Goal: Information Seeking & Learning: Learn about a topic

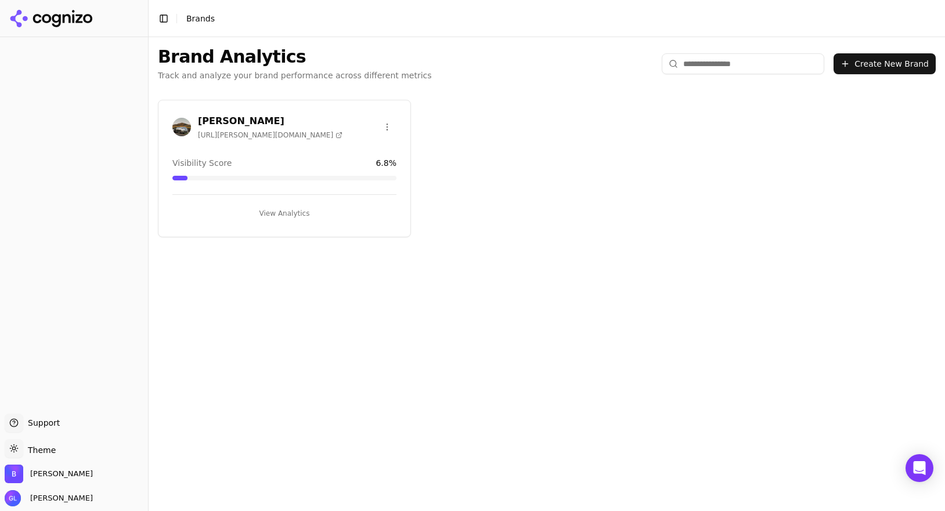
click at [800, 150] on div "[PERSON_NAME] [URL][PERSON_NAME][DOMAIN_NAME] Visibility Score 6.8 % View Analy…" at bounding box center [547, 169] width 796 height 156
click at [225, 123] on h3 "[PERSON_NAME]" at bounding box center [270, 121] width 144 height 14
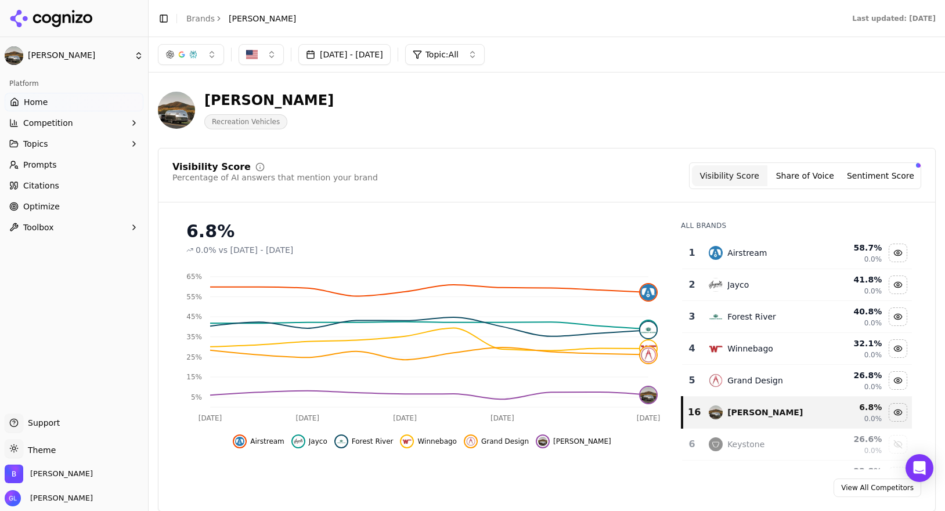
click at [804, 251] on div "Airstream" at bounding box center [760, 253] width 105 height 14
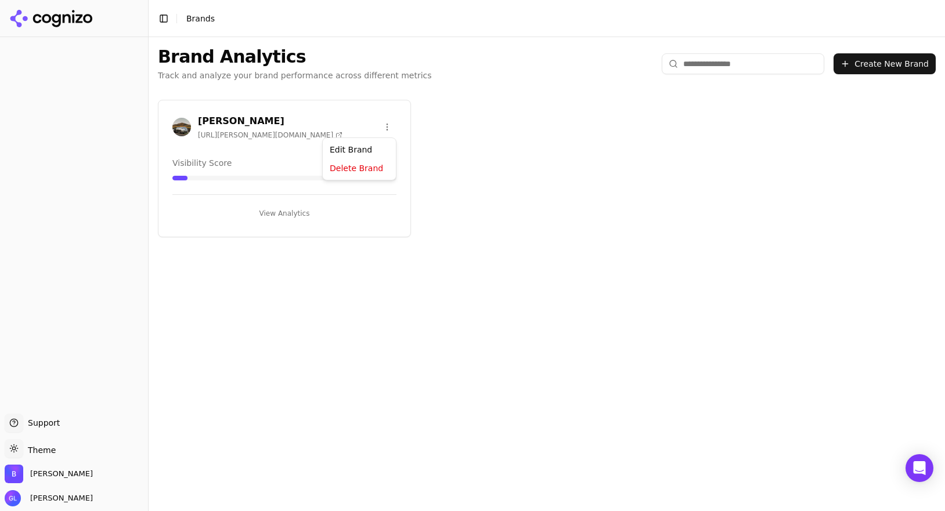
click at [382, 128] on html "Support Support Toggle theme Theme [PERSON_NAME] Long Toggle Sidebar Brands Bra…" at bounding box center [472, 255] width 945 height 511
click at [266, 108] on html "Support Support Toggle theme Theme [PERSON_NAME] Long Toggle Sidebar Brands Bra…" at bounding box center [472, 255] width 945 height 511
click at [192, 133] on div "[PERSON_NAME] [URL][PERSON_NAME][DOMAIN_NAME]" at bounding box center [257, 127] width 170 height 26
click at [179, 126] on img at bounding box center [181, 127] width 19 height 19
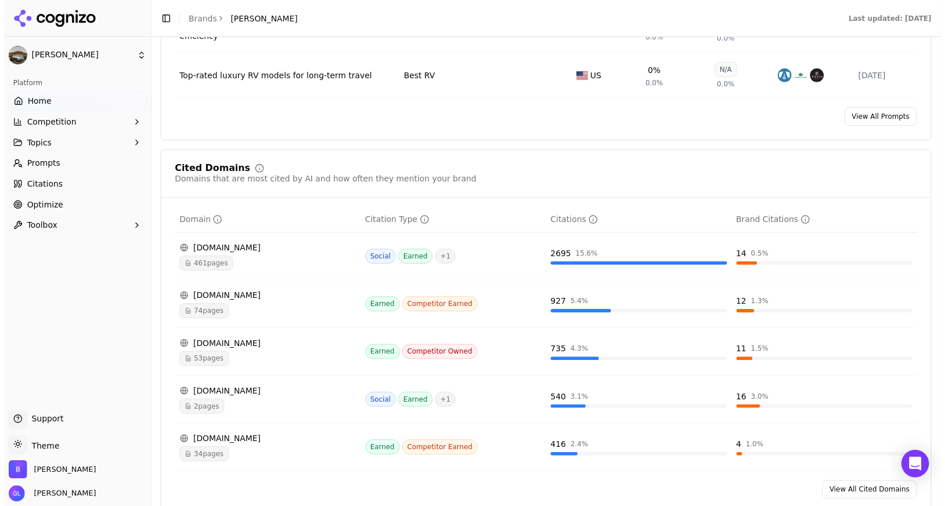
scroll to position [1119, 0]
